Goal: Contribute content

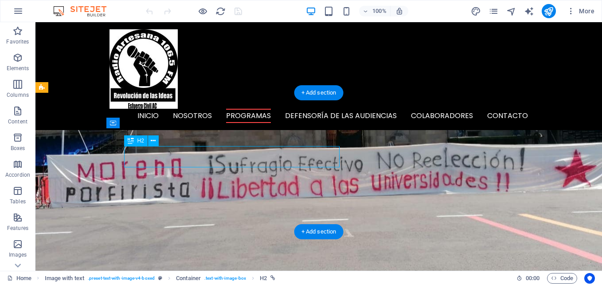
scroll to position [842, 0]
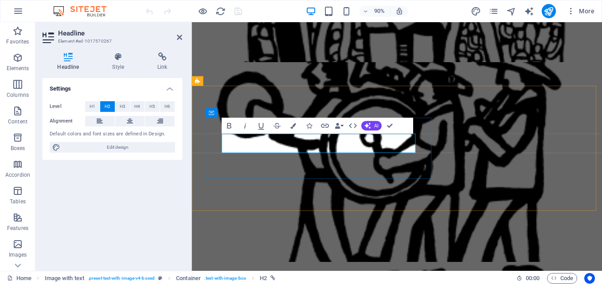
click at [161, 55] on icon at bounding box center [162, 56] width 39 height 9
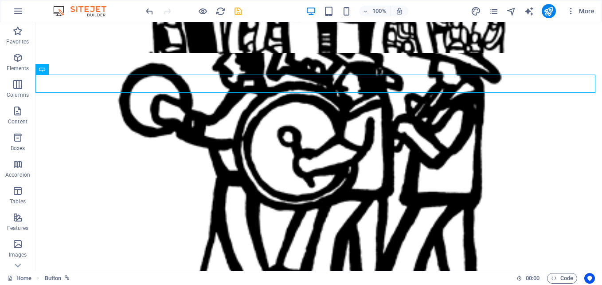
click at [238, 12] on icon "save" at bounding box center [238, 11] width 10 height 10
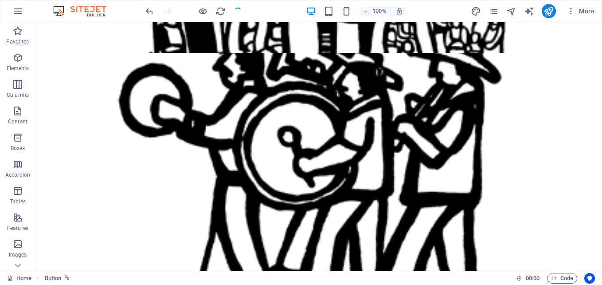
checkbox input "false"
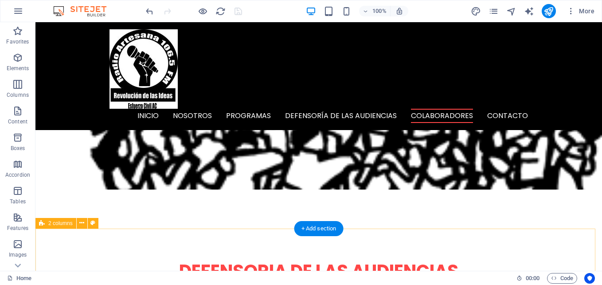
scroll to position [2217, 0]
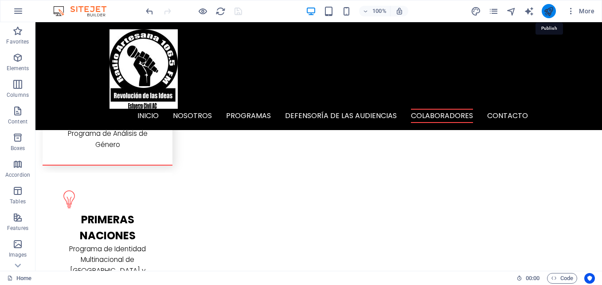
click at [549, 14] on icon "publish" at bounding box center [549, 11] width 10 height 10
